Goal: Find specific page/section: Find specific page/section

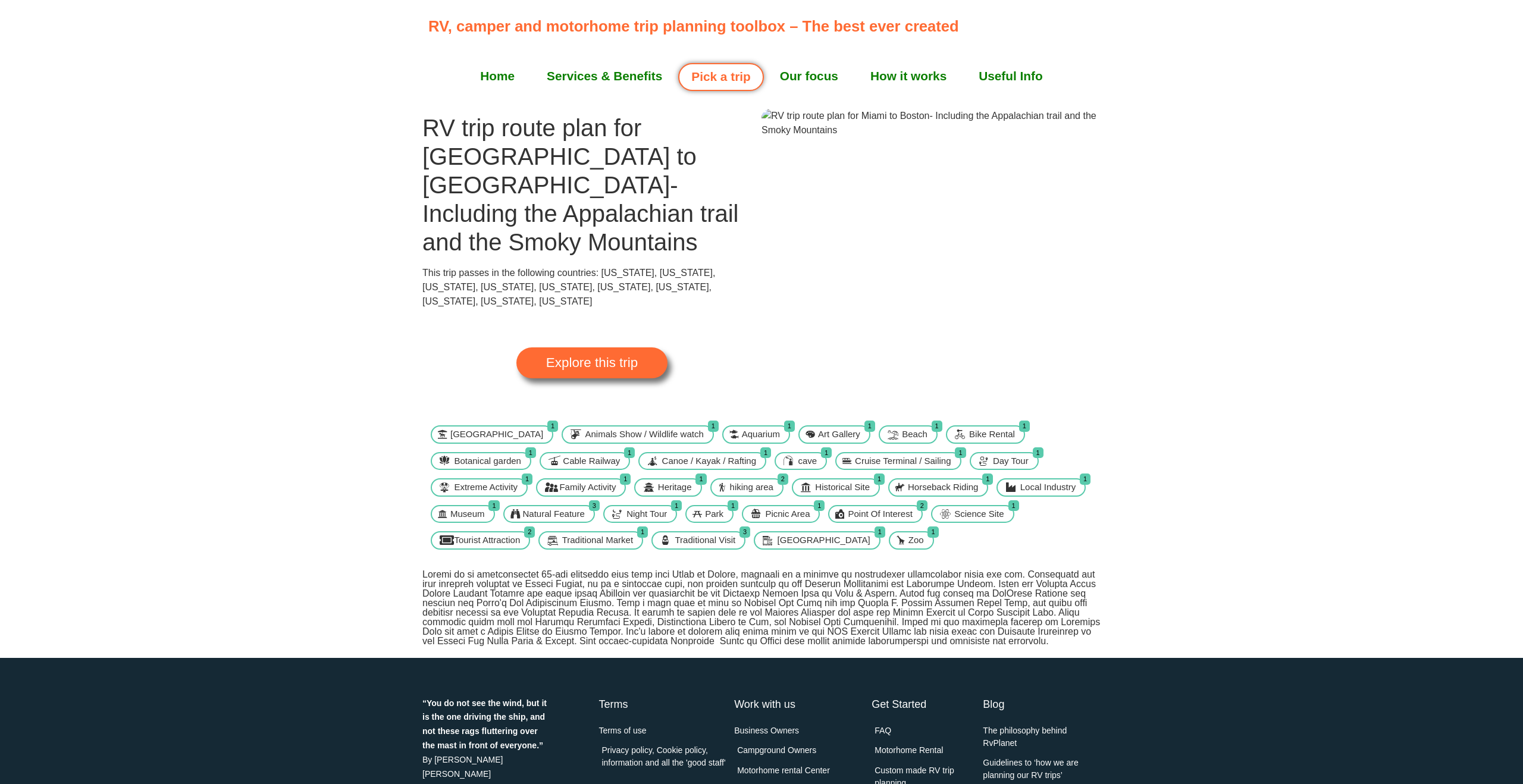
click at [579, 356] on span "Explore this trip" at bounding box center [592, 363] width 92 height 13
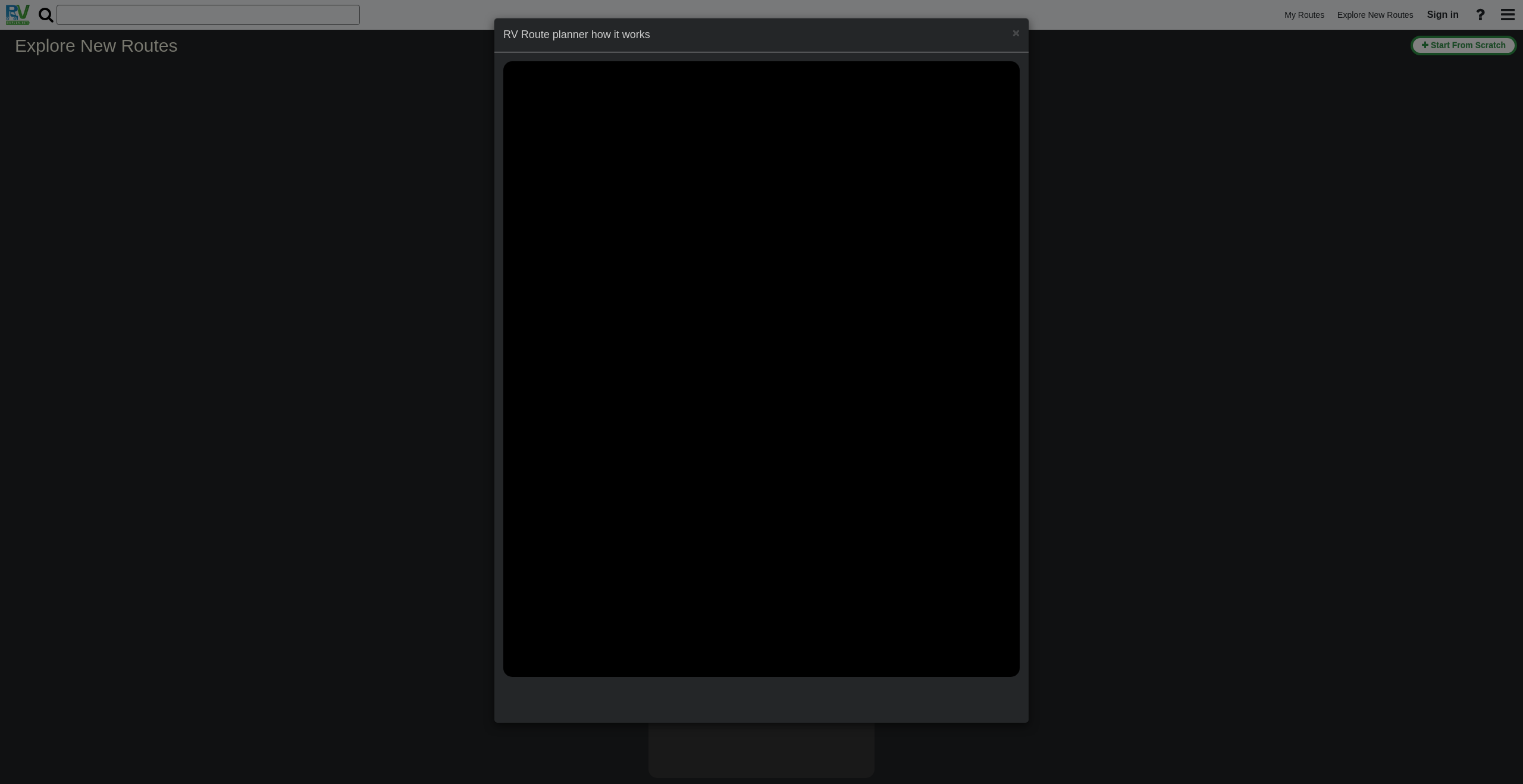
select select "number:2"
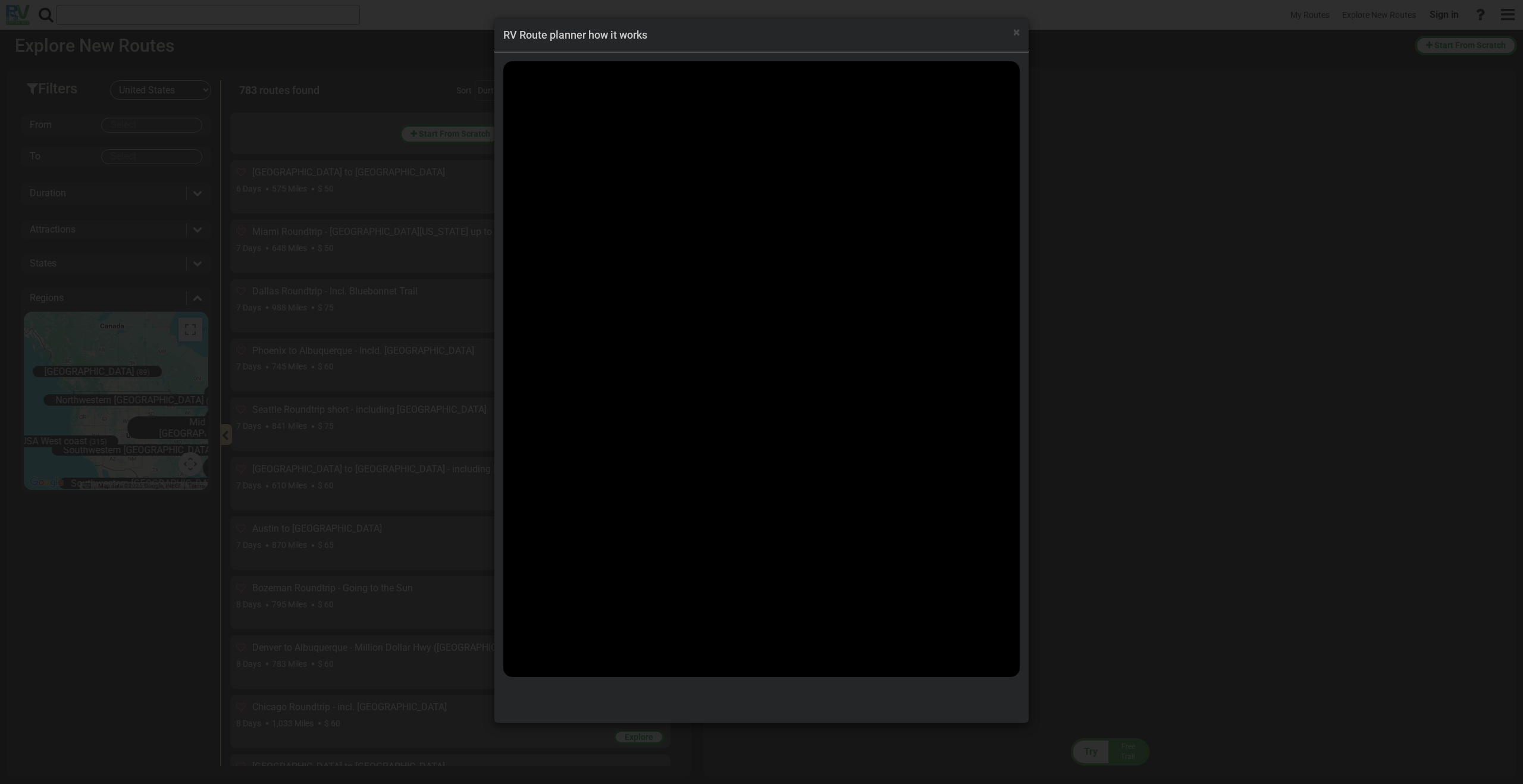
scroll to position [36205, 0]
